Goal: Task Accomplishment & Management: Manage account settings

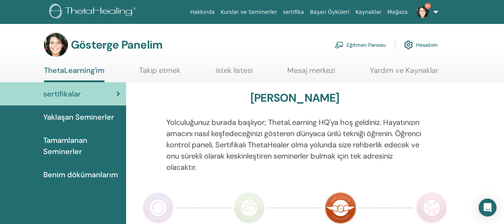
click at [378, 43] on font "Eğitmen Panosu" at bounding box center [366, 45] width 39 height 7
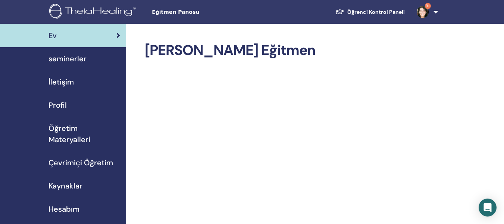
click at [97, 59] on div "seminerler" at bounding box center [63, 58] width 114 height 11
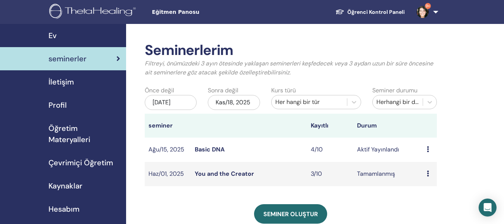
click at [208, 150] on link "Basic DNA" at bounding box center [210, 149] width 30 height 8
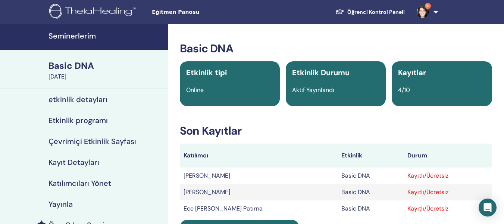
scroll to position [137, 0]
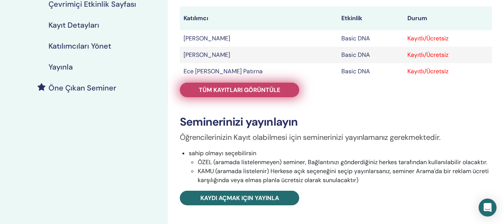
click at [265, 87] on span "Tüm kayıtları görüntüle" at bounding box center [239, 90] width 81 height 8
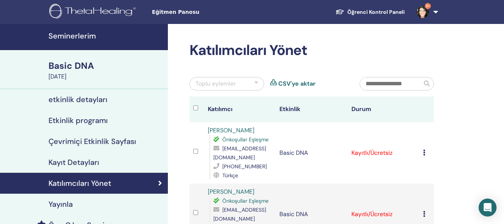
scroll to position [137, 0]
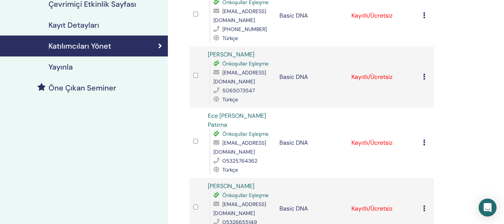
click at [423, 141] on icon at bounding box center [424, 142] width 2 height 6
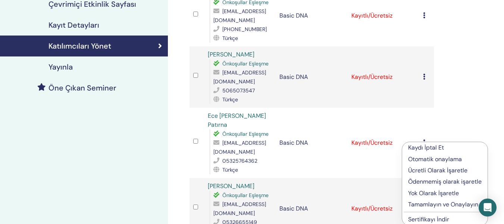
click at [414, 206] on p "Tamamlayın ve Onaylayın" at bounding box center [445, 204] width 74 height 9
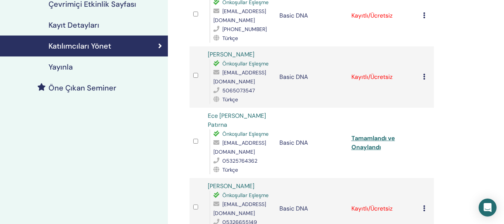
scroll to position [274, 0]
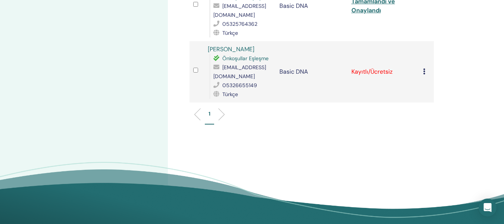
click at [427, 73] on div "Kaydı İptal Et Otomatik onaylama Ücretli Olarak İşaretle Ödenmemiş olarak işare…" at bounding box center [426, 71] width 7 height 9
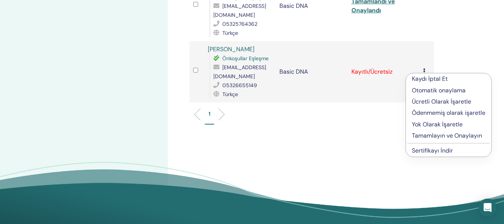
click at [418, 133] on p "Tamamlayın ve Onaylayın" at bounding box center [449, 135] width 74 height 9
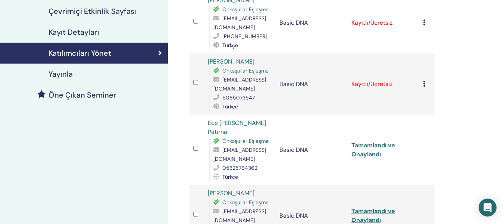
scroll to position [137, 0]
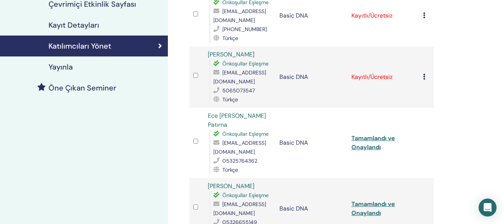
click at [422, 76] on td "Kaydı İptal Et Otomatik onaylama Ücretli Olarak İşaretle Ödenmemiş olarak işare…" at bounding box center [427, 76] width 15 height 61
